Goal: Navigation & Orientation: Find specific page/section

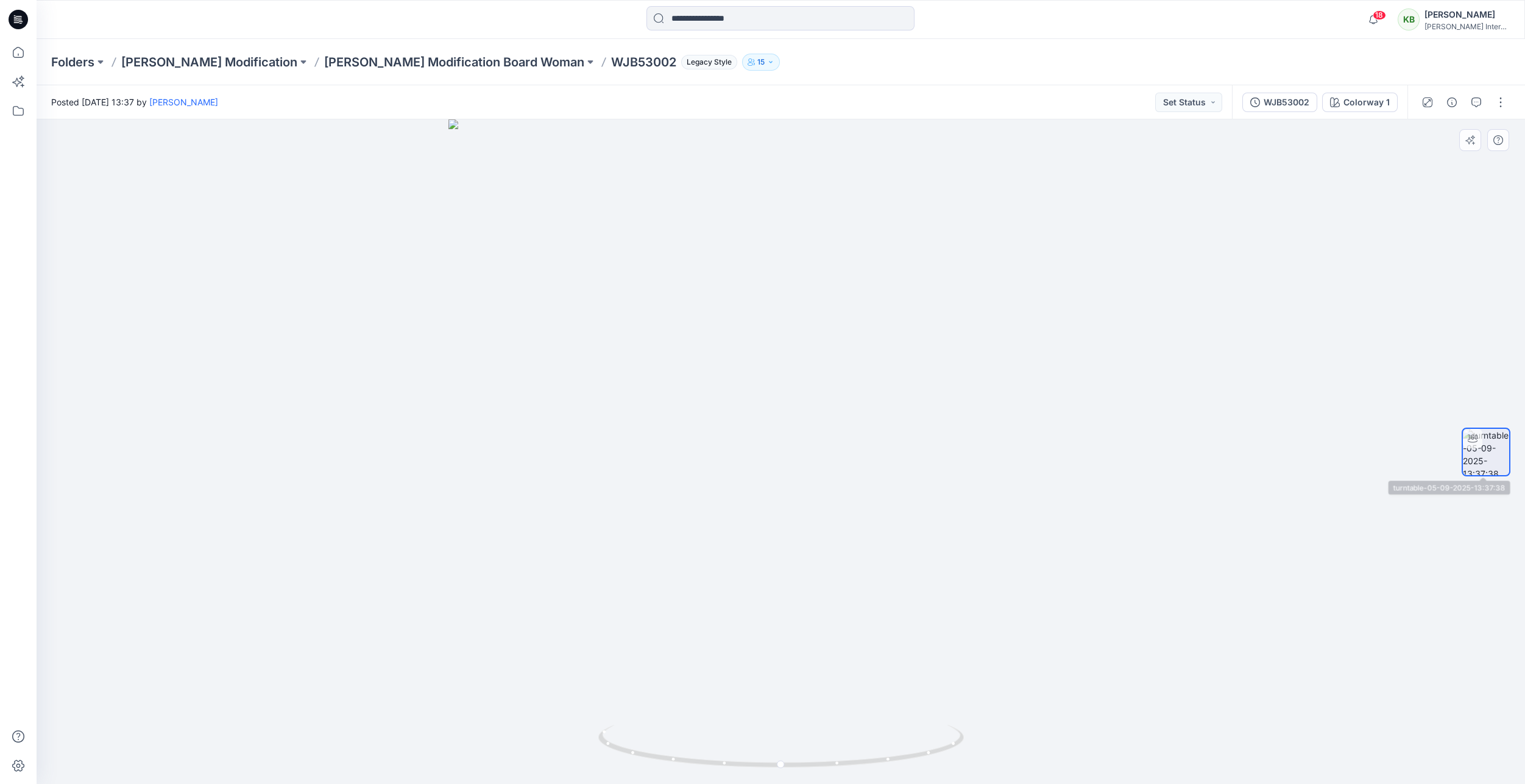
click at [1497, 458] on img at bounding box center [1486, 452] width 46 height 46
click at [1484, 457] on img at bounding box center [1486, 452] width 46 height 46
click at [1471, 438] on icon at bounding box center [1473, 439] width 10 height 10
click at [1484, 441] on img at bounding box center [1486, 452] width 46 height 46
click at [767, 58] on icon "button" at bounding box center [771, 62] width 7 height 7
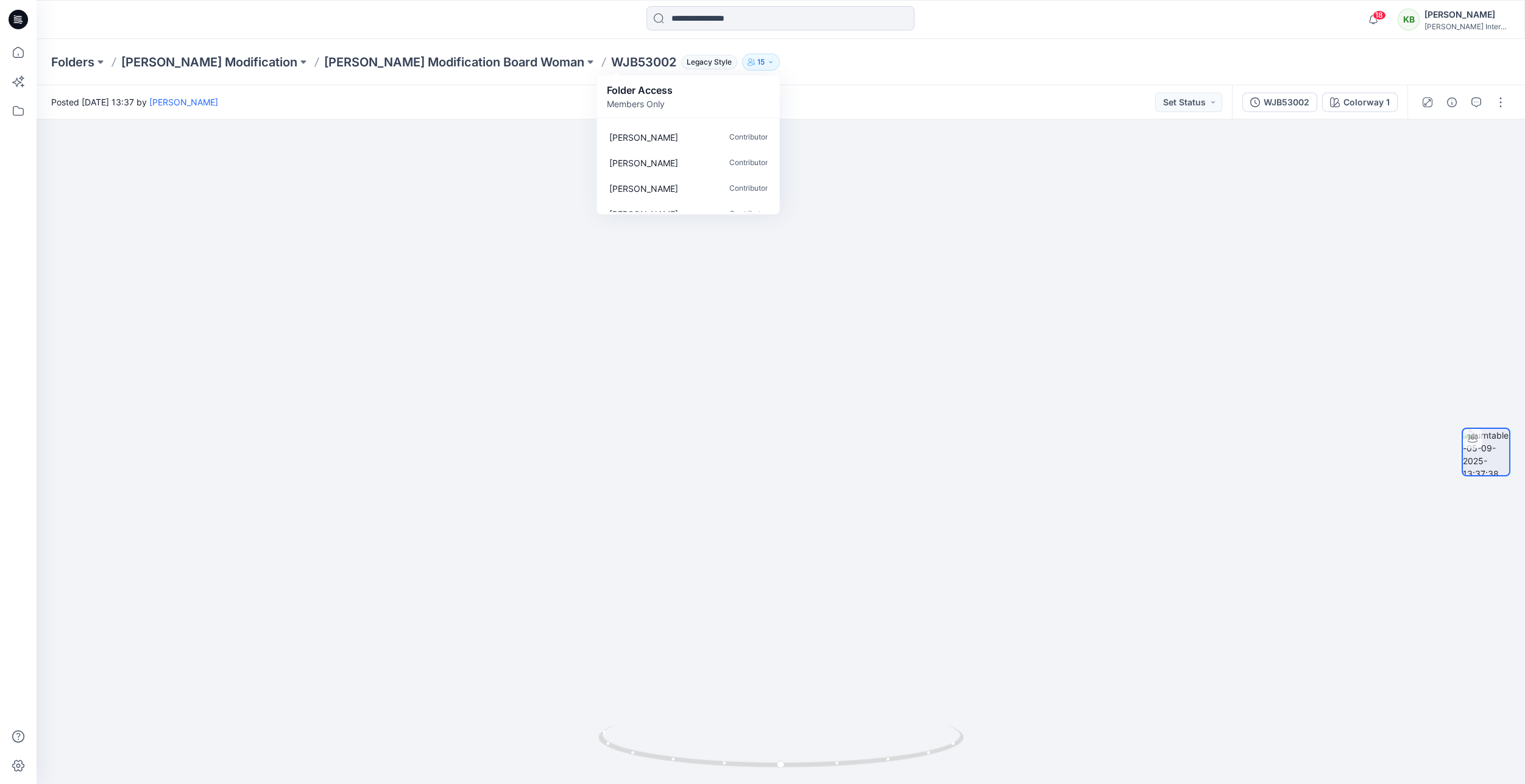
scroll to position [292, 0]
click at [1386, 16] on span "18" at bounding box center [1380, 15] width 14 height 10
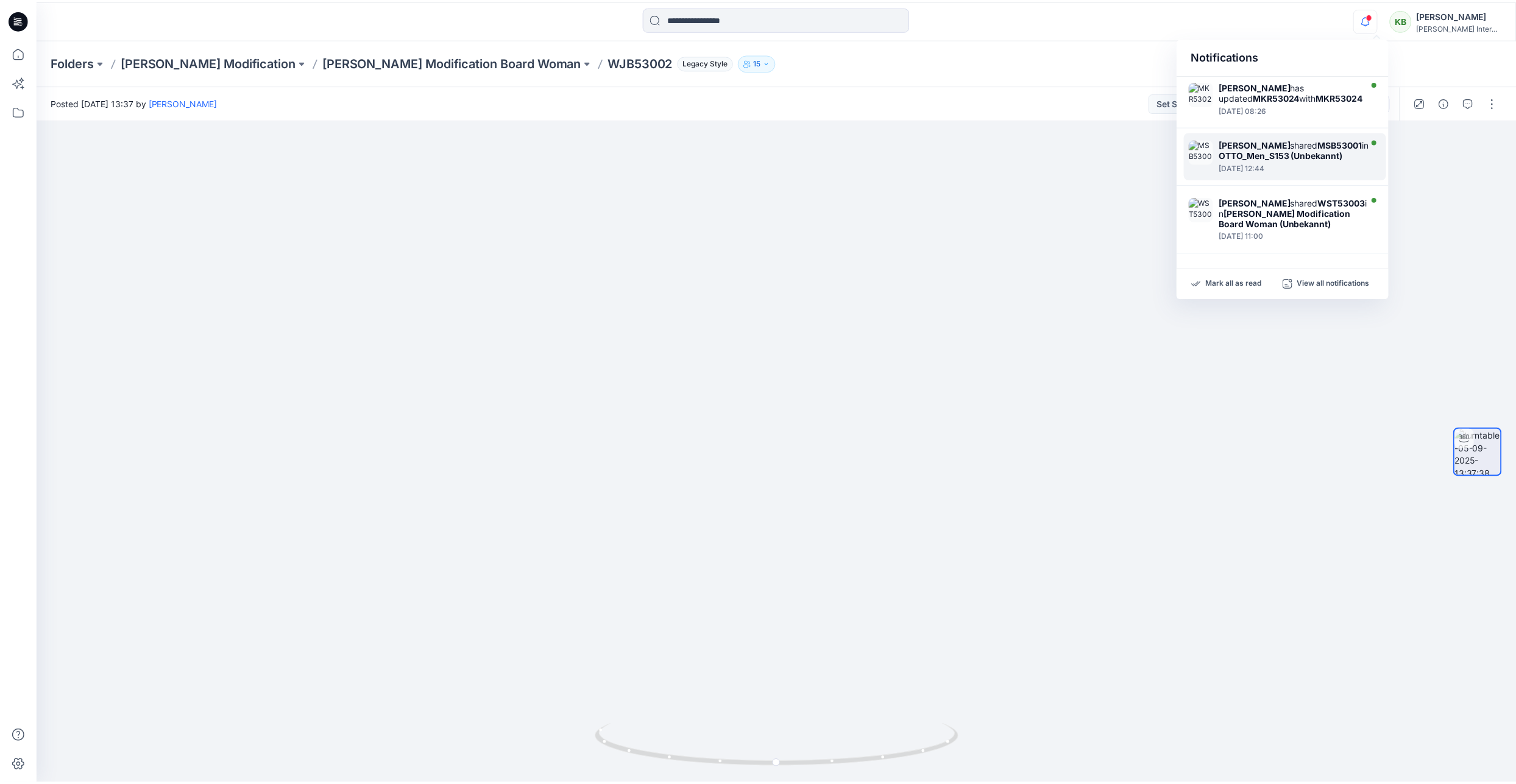
scroll to position [384, 0]
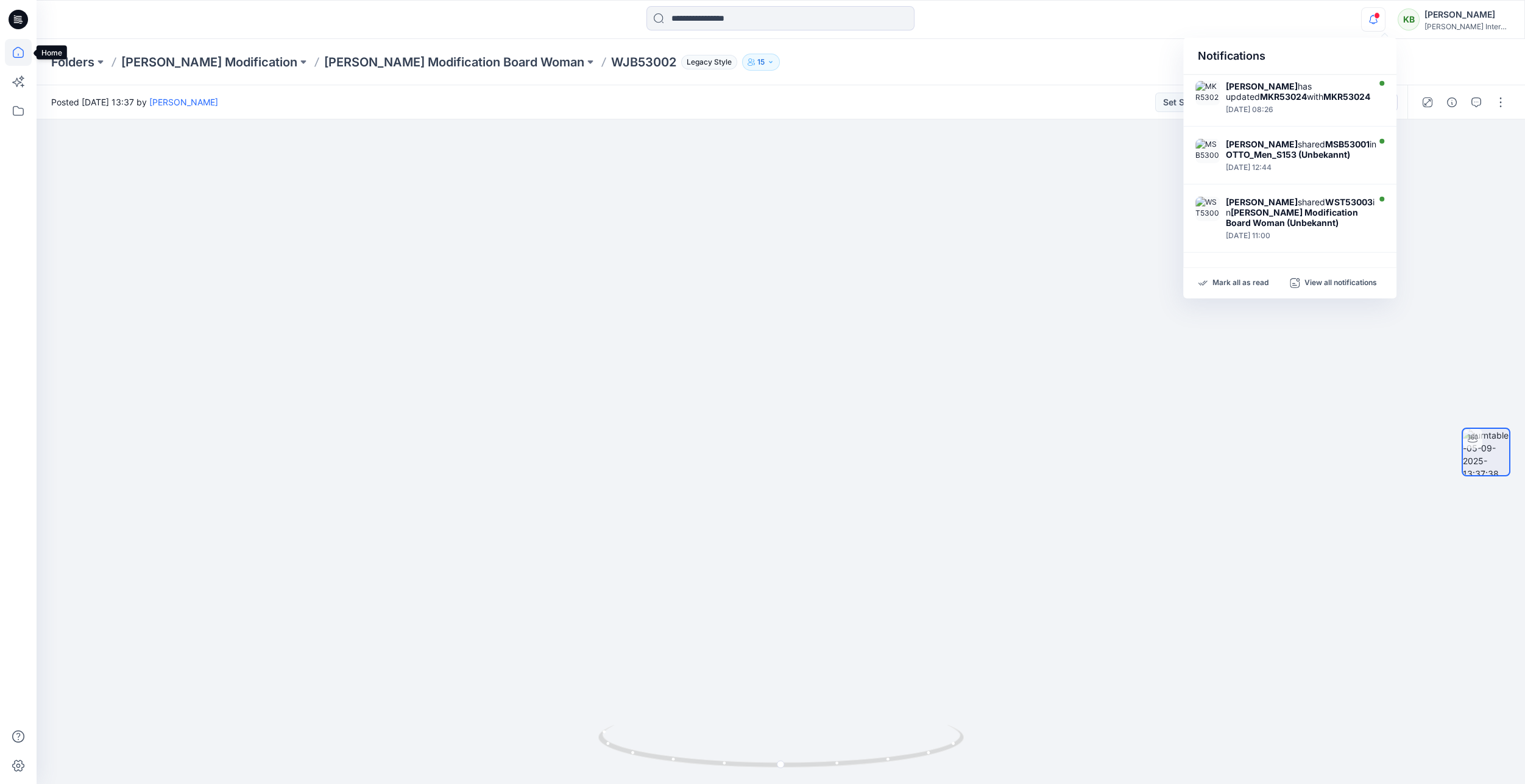
click at [17, 53] on icon at bounding box center [18, 53] width 27 height 27
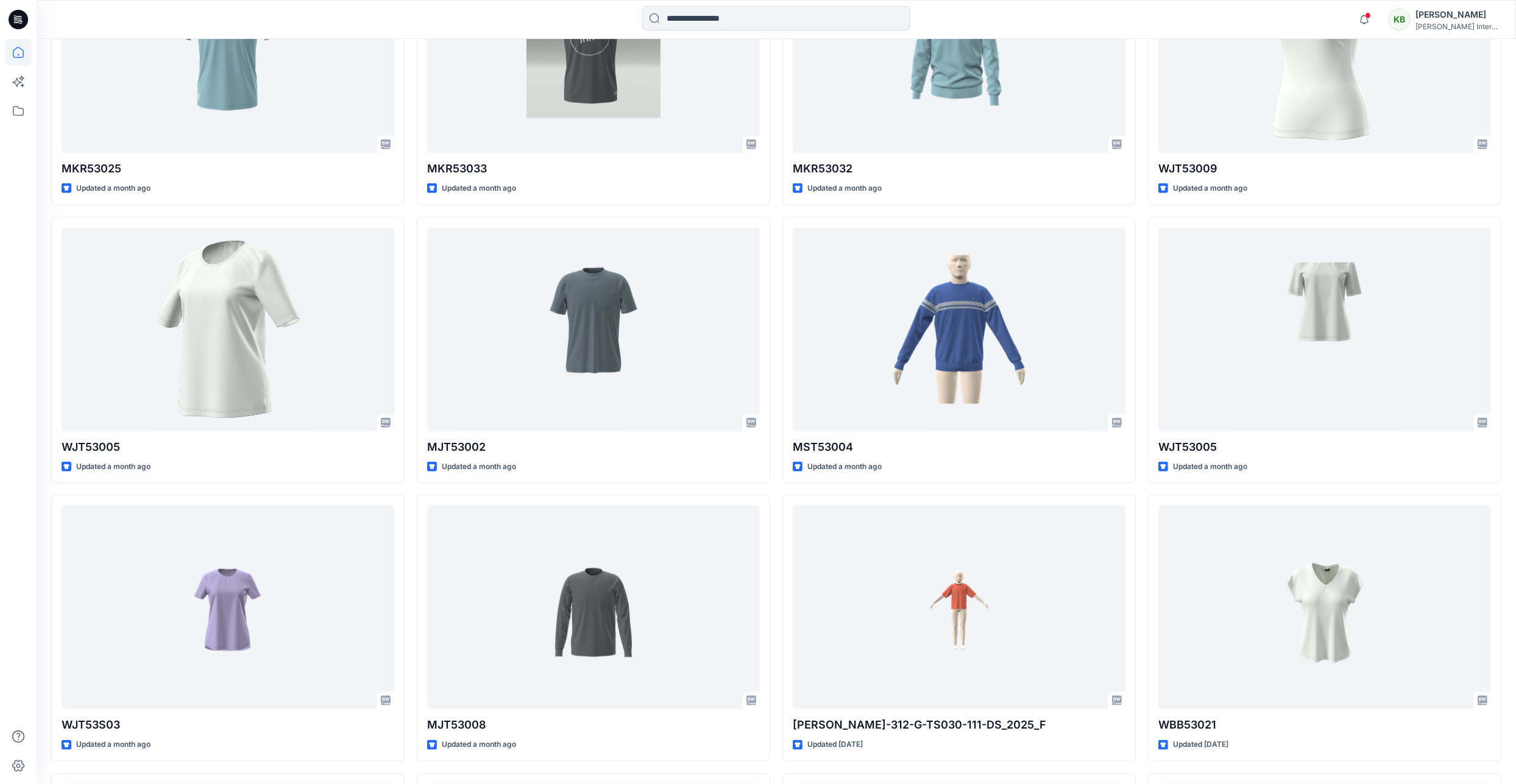
scroll to position [1772, 0]
